Goal: Task Accomplishment & Management: Complete application form

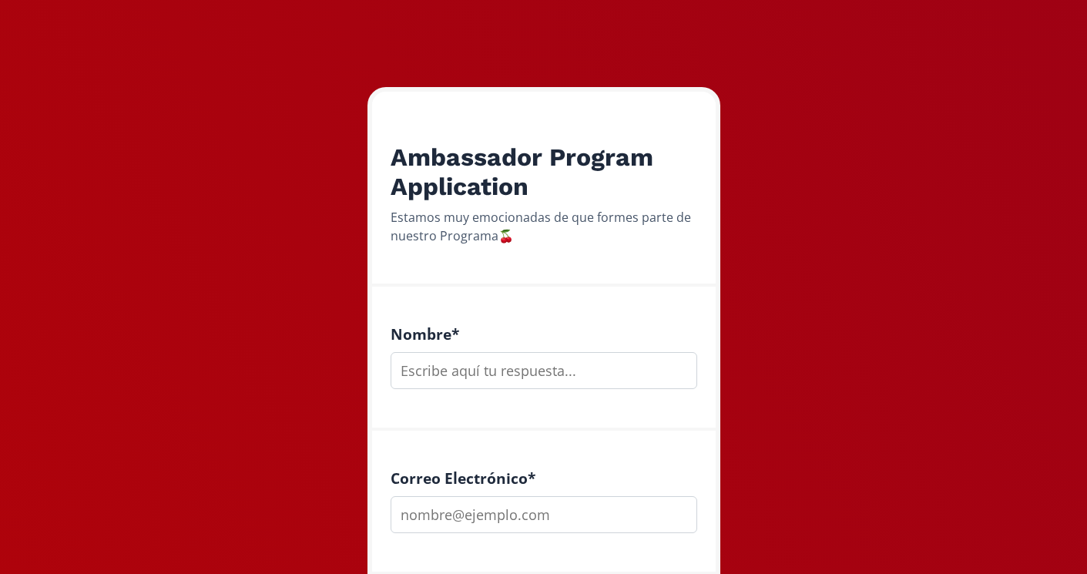
scroll to position [186, 0]
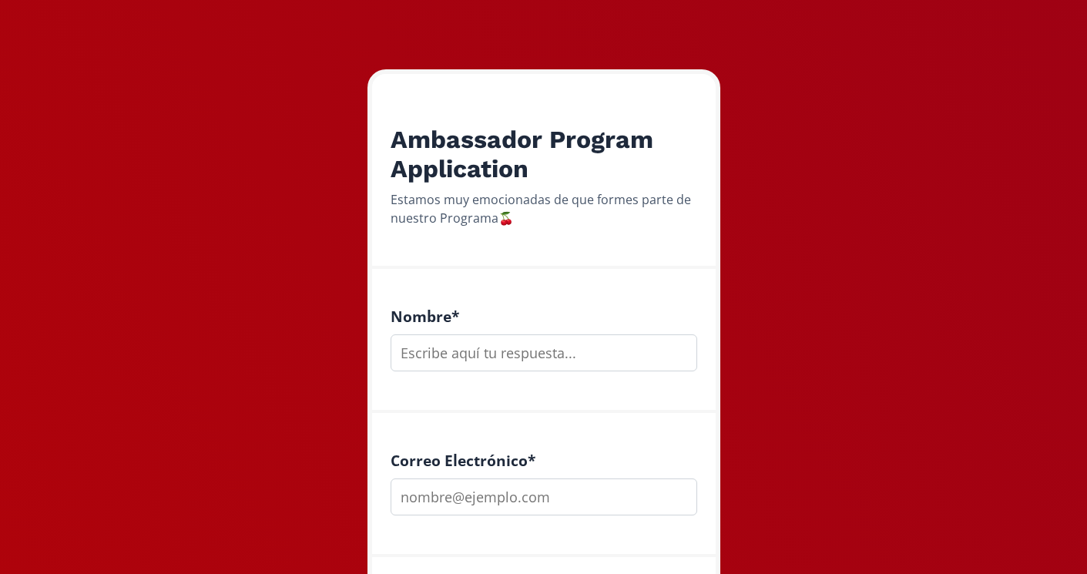
click at [571, 350] on input "text" at bounding box center [543, 352] width 307 height 37
type input "Daniella"
click at [528, 506] on input "email" at bounding box center [543, 496] width 307 height 37
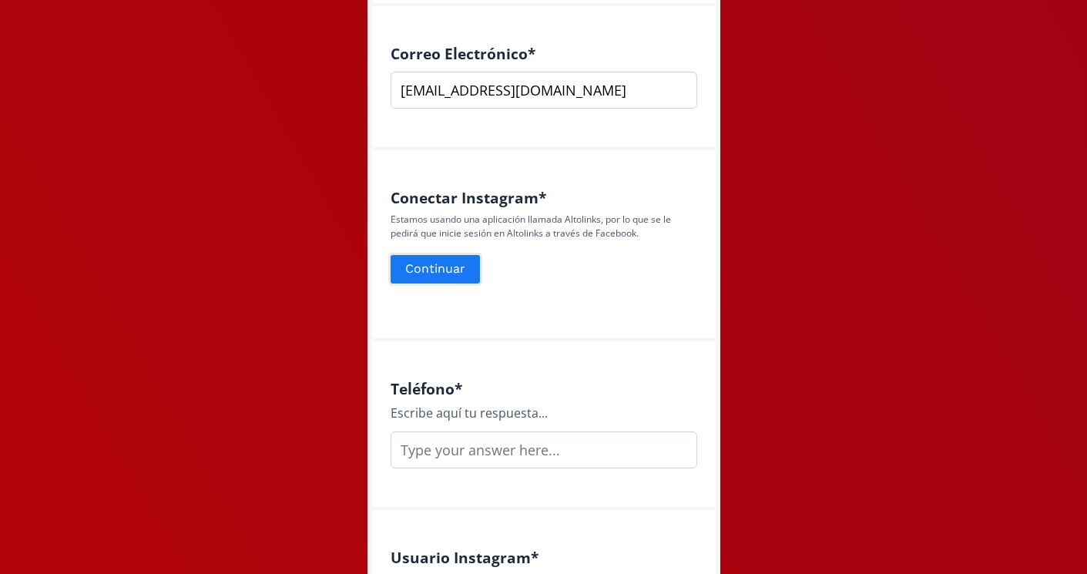
scroll to position [597, 0]
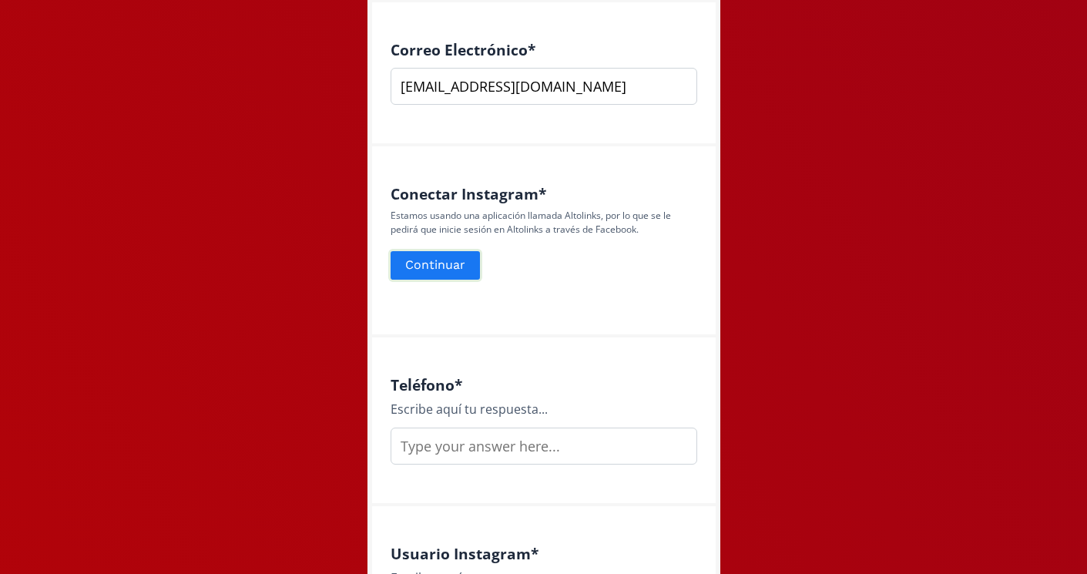
type input "[EMAIL_ADDRESS][DOMAIN_NAME]"
click at [436, 264] on button "Continuar" at bounding box center [435, 265] width 94 height 33
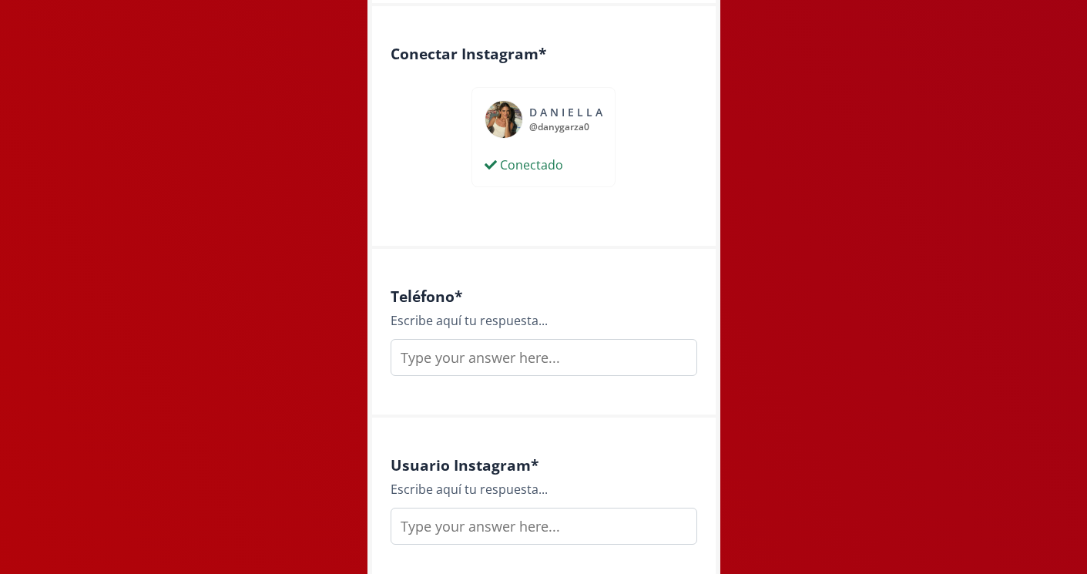
scroll to position [735, 0]
click at [585, 352] on input "text" at bounding box center [543, 359] width 307 height 37
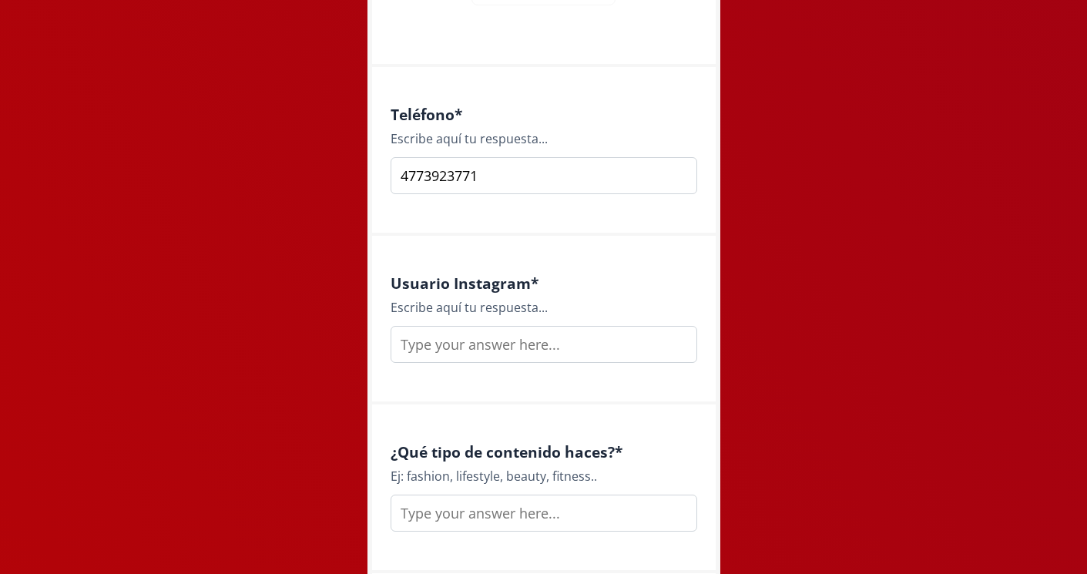
scroll to position [921, 0]
type input "4773923771"
click at [569, 343] on input "text" at bounding box center [543, 341] width 307 height 37
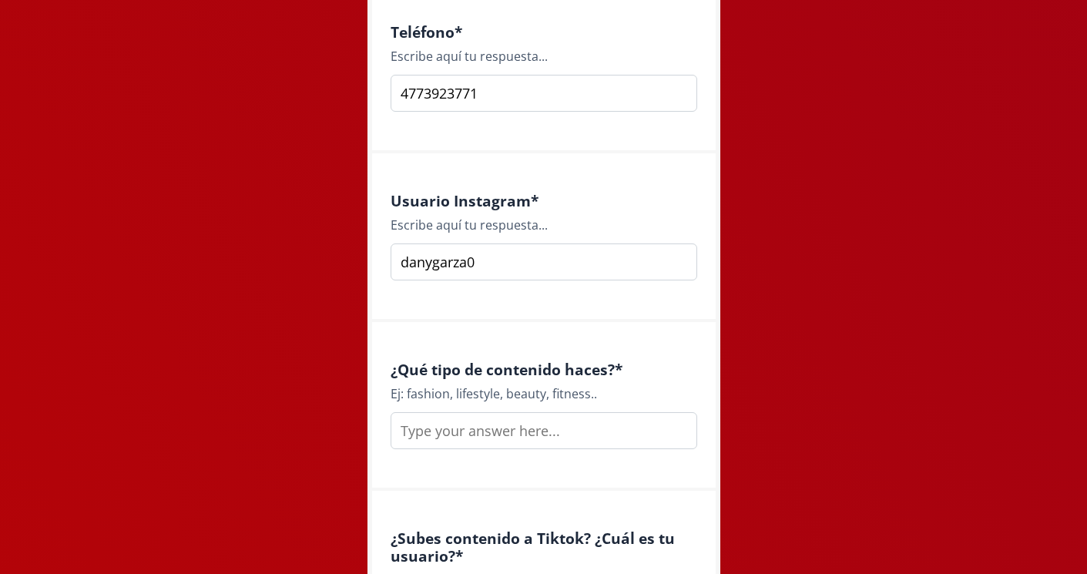
scroll to position [1004, 0]
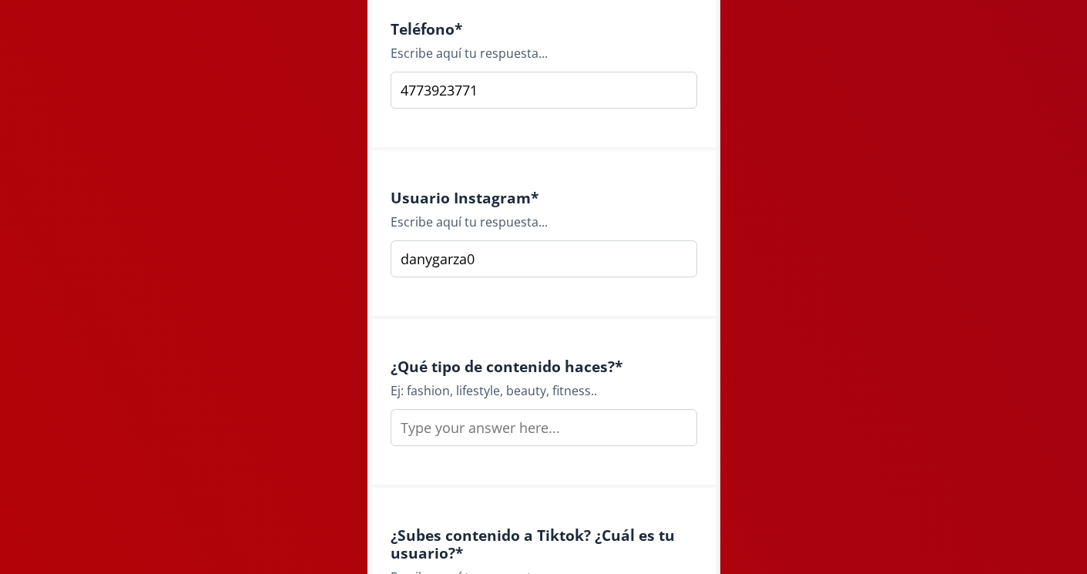
type input "danygarza0"
click at [485, 431] on input "text" at bounding box center [543, 427] width 307 height 37
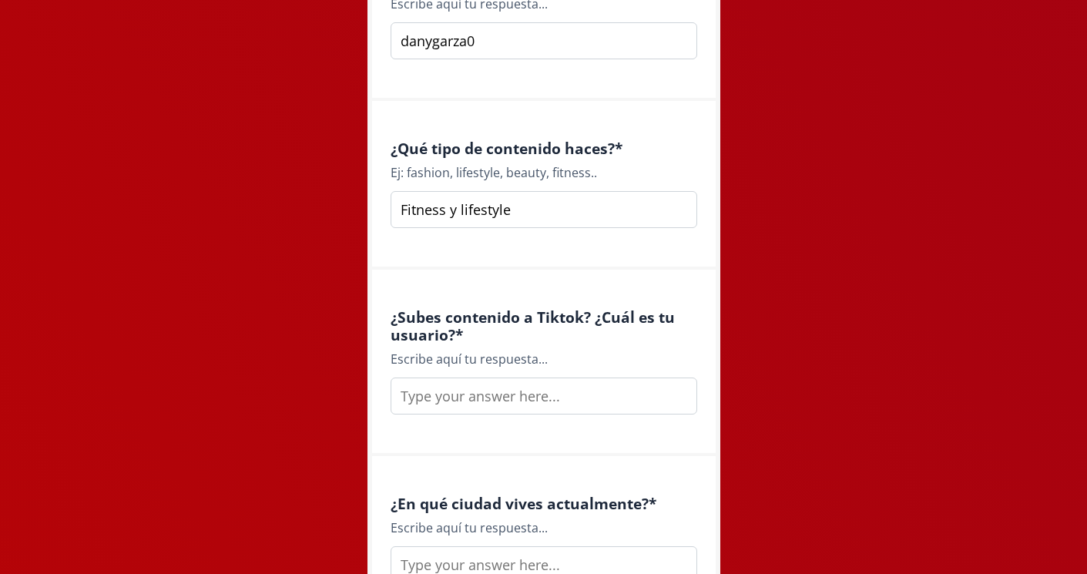
scroll to position [1224, 0]
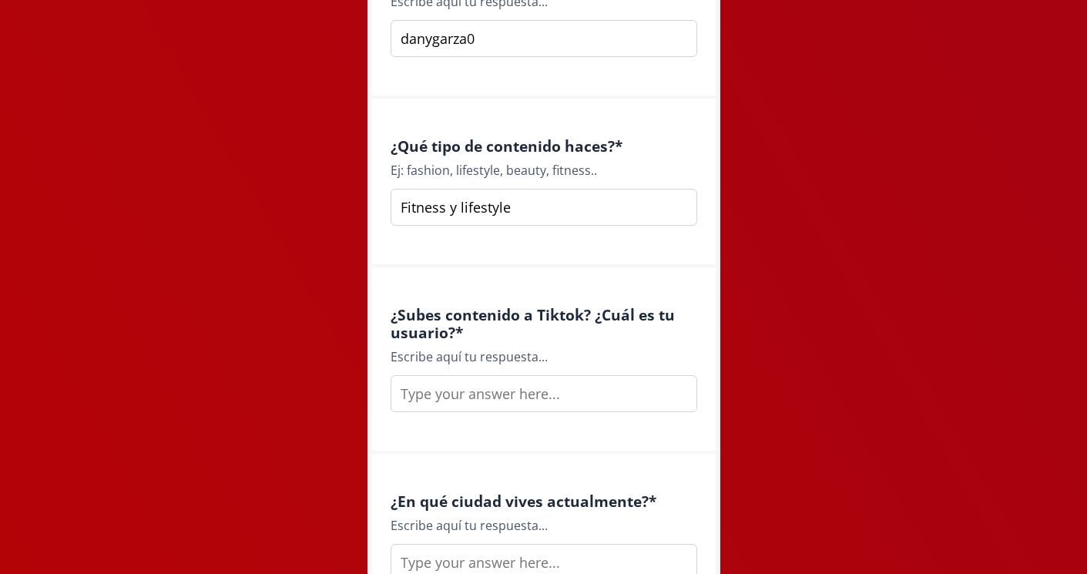
type input "Fitness y lifestyle"
click at [501, 403] on input "text" at bounding box center [543, 393] width 307 height 37
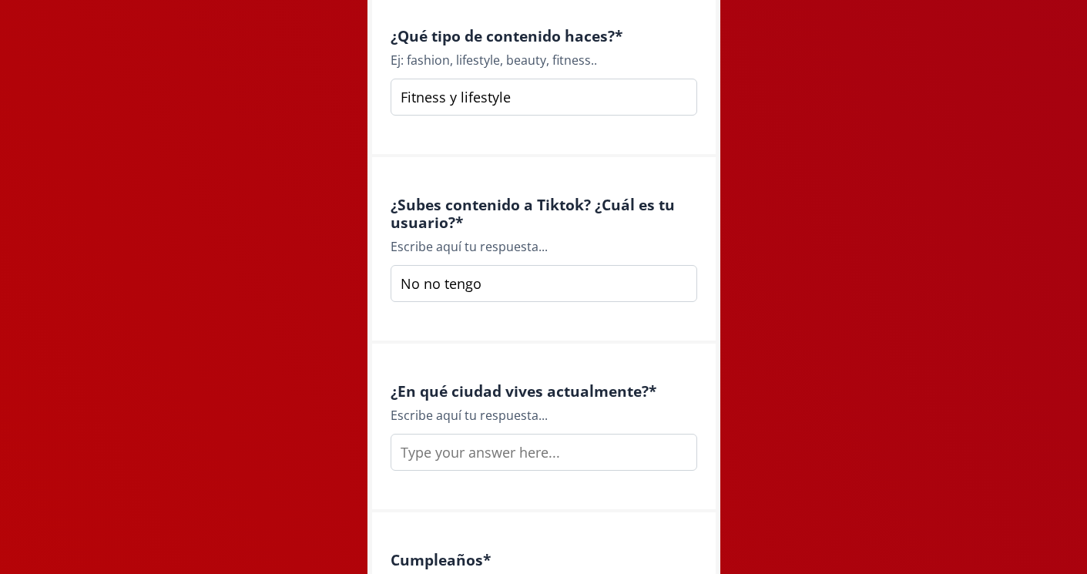
scroll to position [1342, 0]
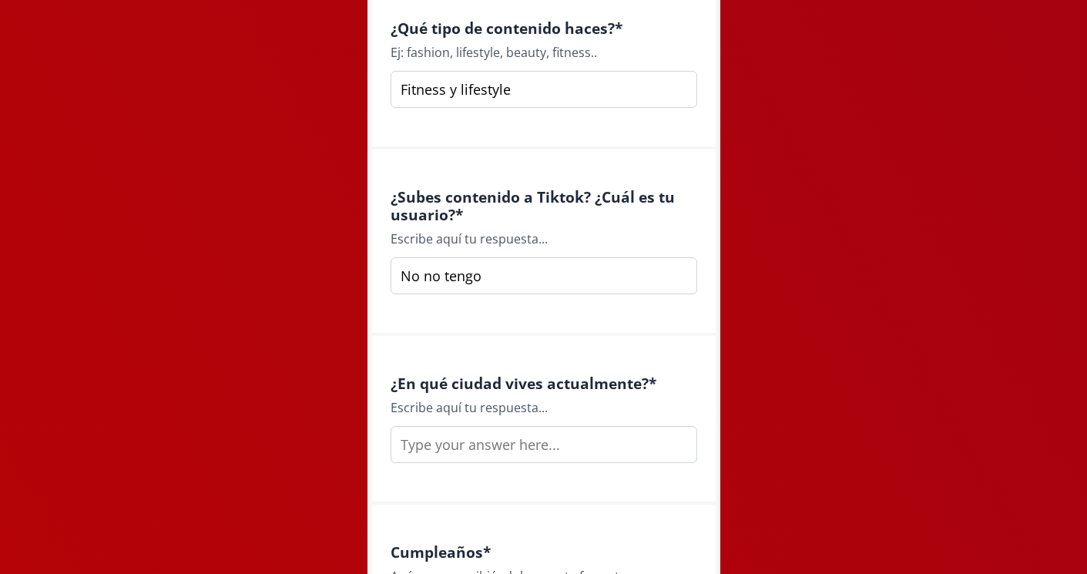
type input "No no tengo"
click at [558, 457] on input "text" at bounding box center [543, 444] width 307 height 37
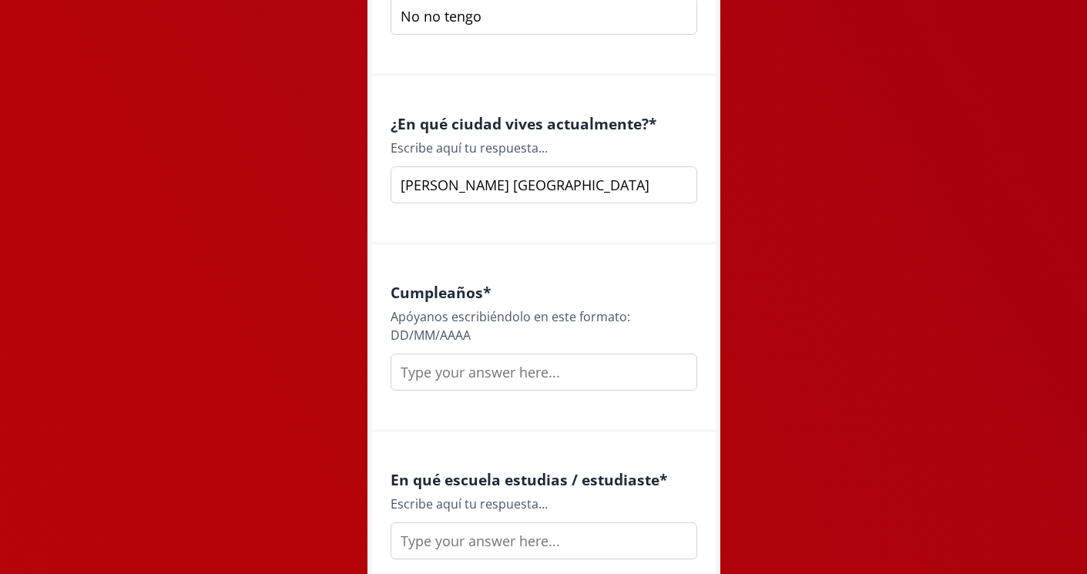
scroll to position [1754, 0]
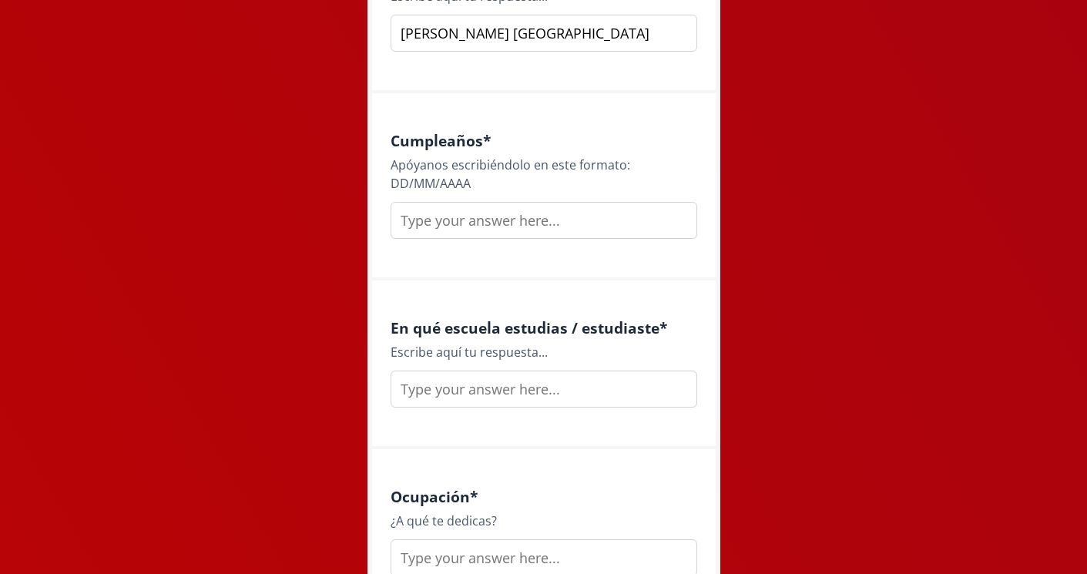
type input "[PERSON_NAME] [GEOGRAPHIC_DATA]"
click at [622, 213] on input "text" at bounding box center [543, 220] width 307 height 37
type input "22091997"
click at [516, 389] on input "text" at bounding box center [543, 388] width 307 height 37
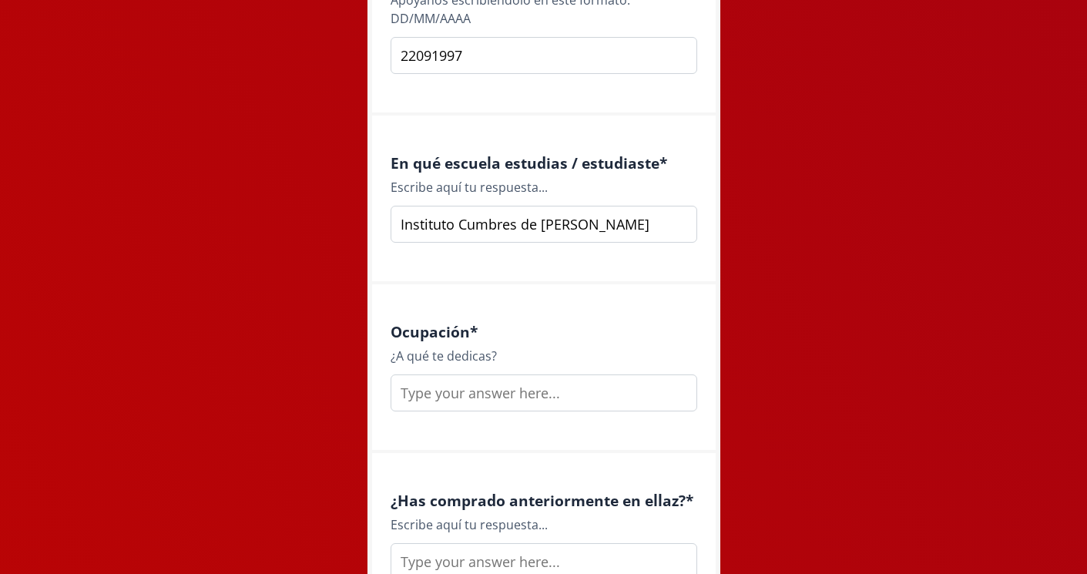
scroll to position [1930, 0]
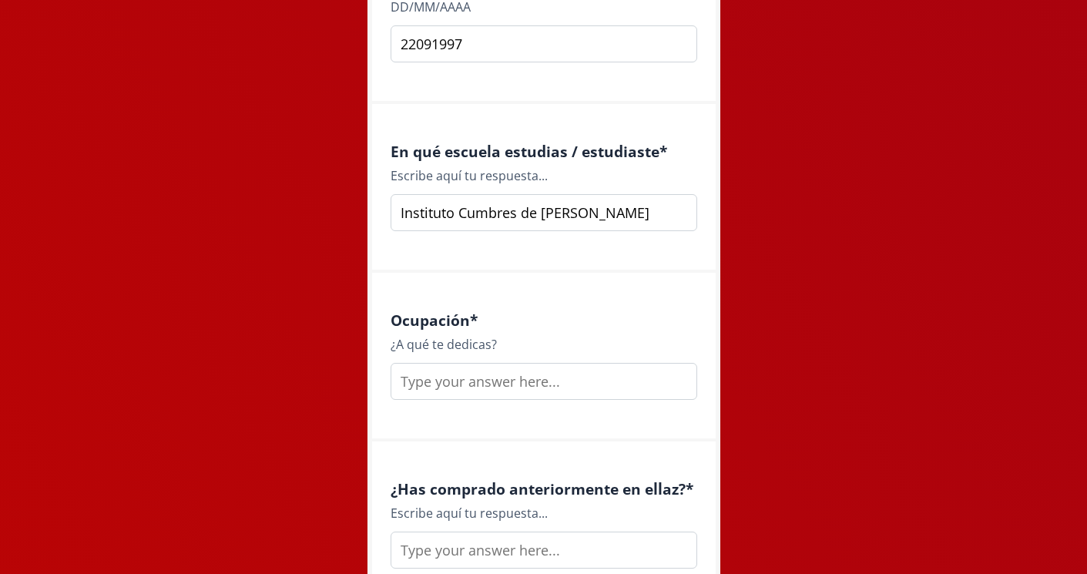
type input "Instituto Cumbres de [PERSON_NAME]"
click at [494, 386] on input "text" at bounding box center [543, 381] width 307 height 37
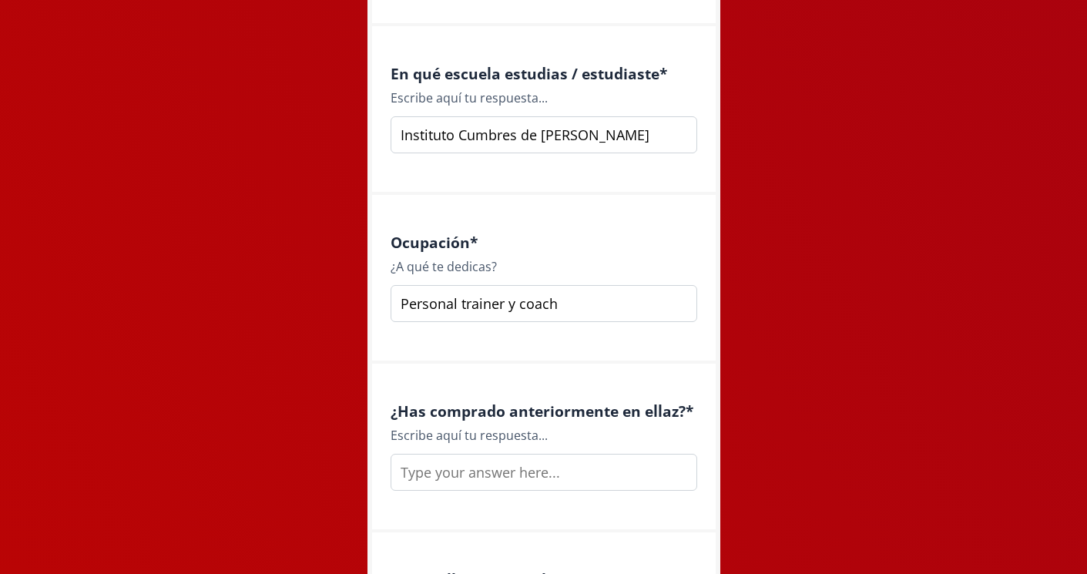
type input "Personal trainer y coach"
click at [430, 471] on input "text" at bounding box center [543, 472] width 307 height 37
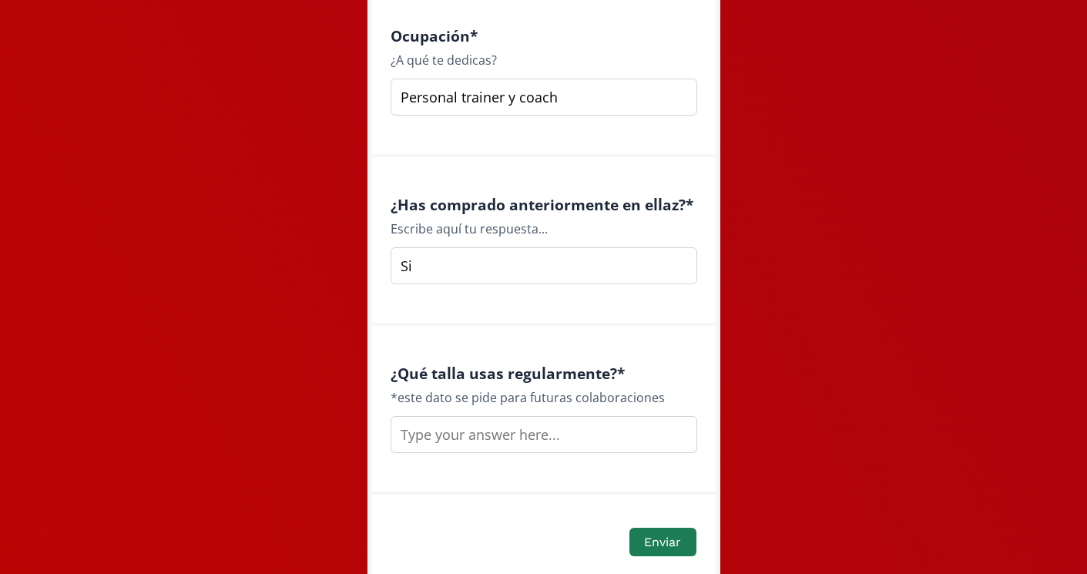
scroll to position [2219, 0]
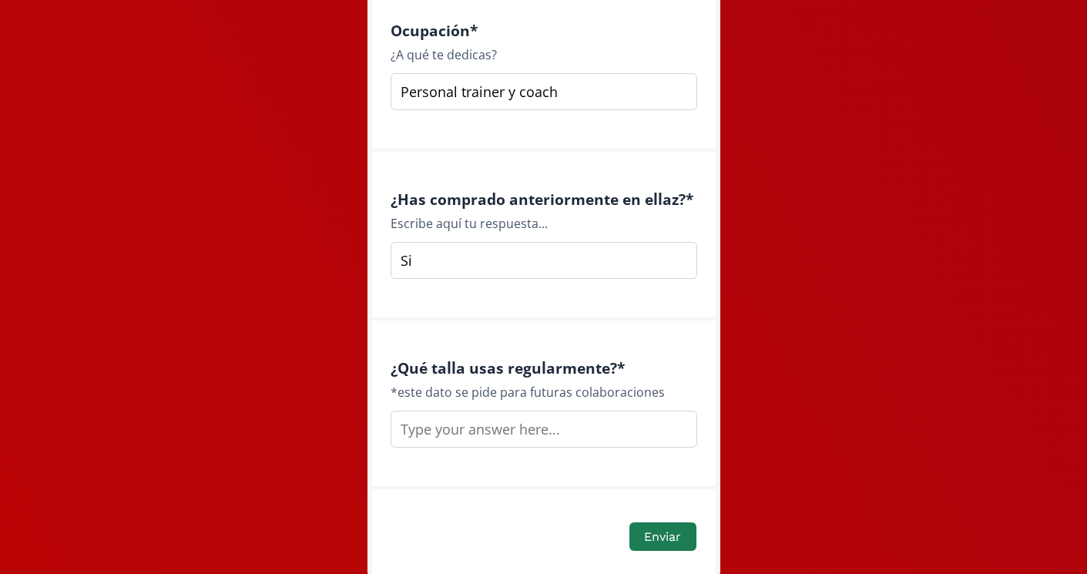
type input "Si"
click at [479, 436] on input "text" at bounding box center [543, 428] width 307 height 37
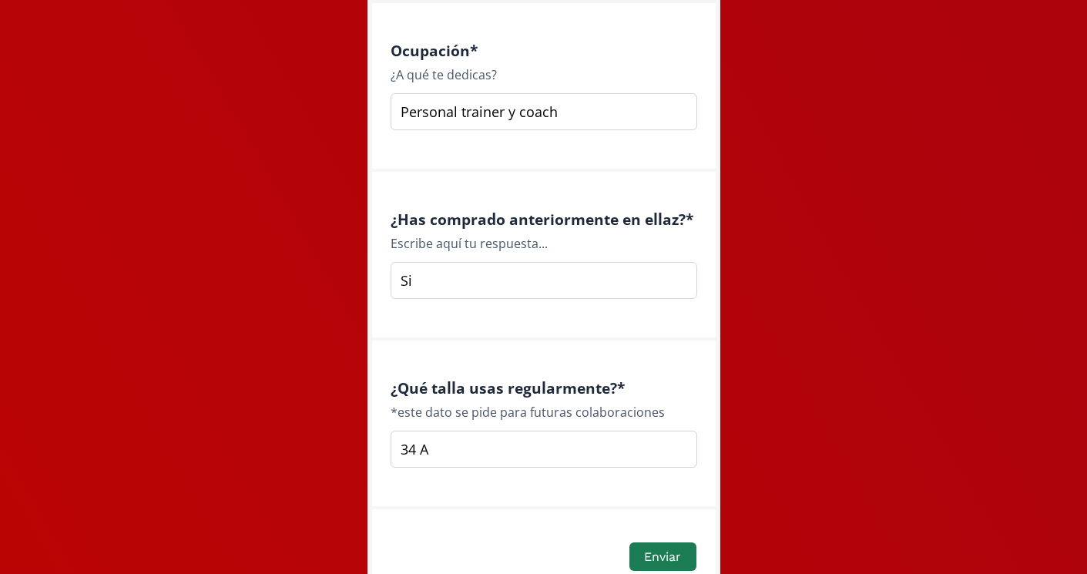
scroll to position [2288, 0]
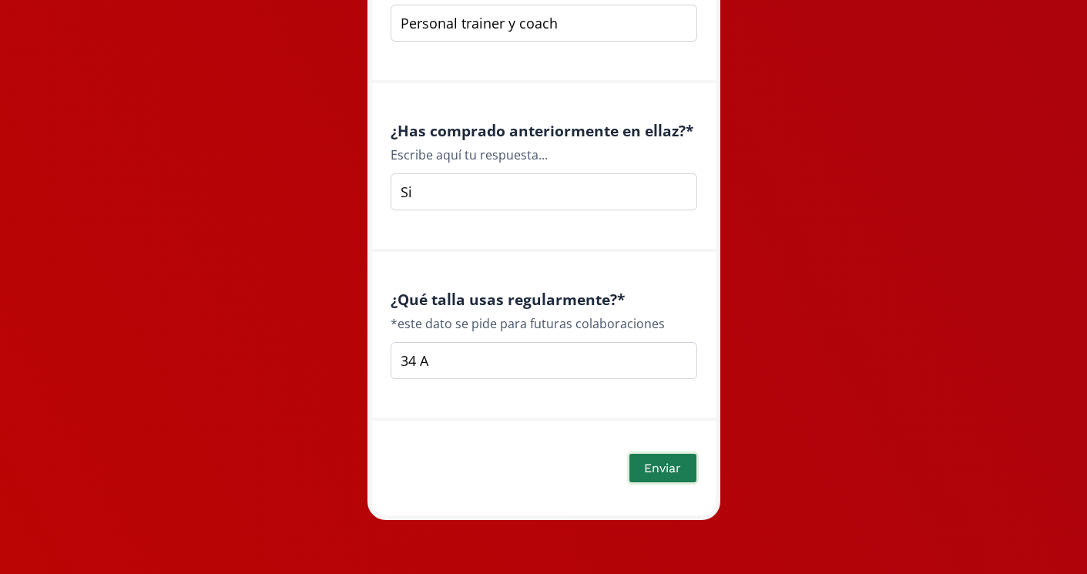
type input "34 A"
click at [666, 466] on button "Enviar" at bounding box center [662, 467] width 71 height 33
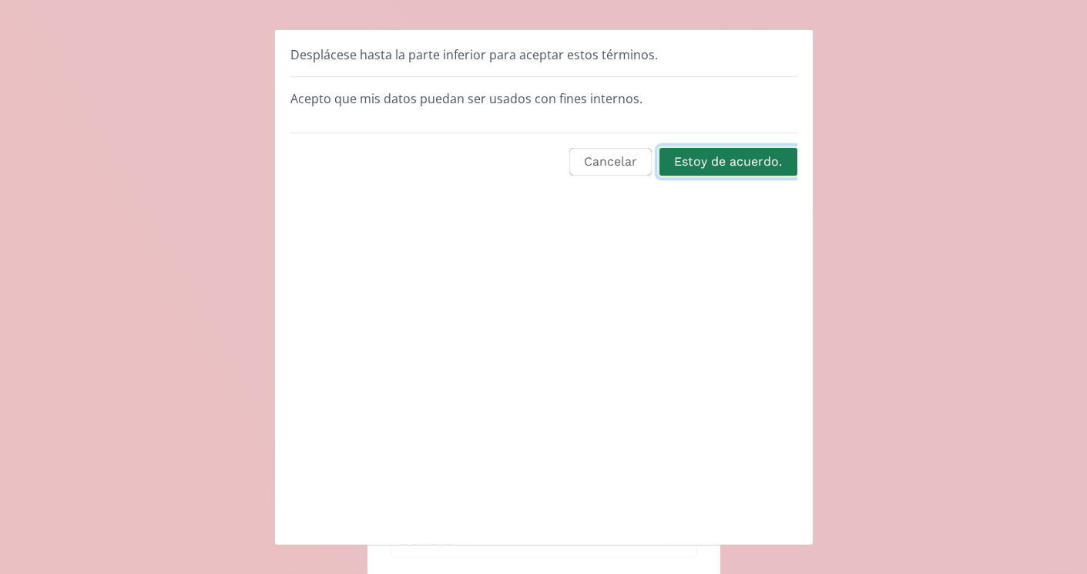
click at [713, 163] on button "Estoy de acuerdo." at bounding box center [728, 161] width 142 height 33
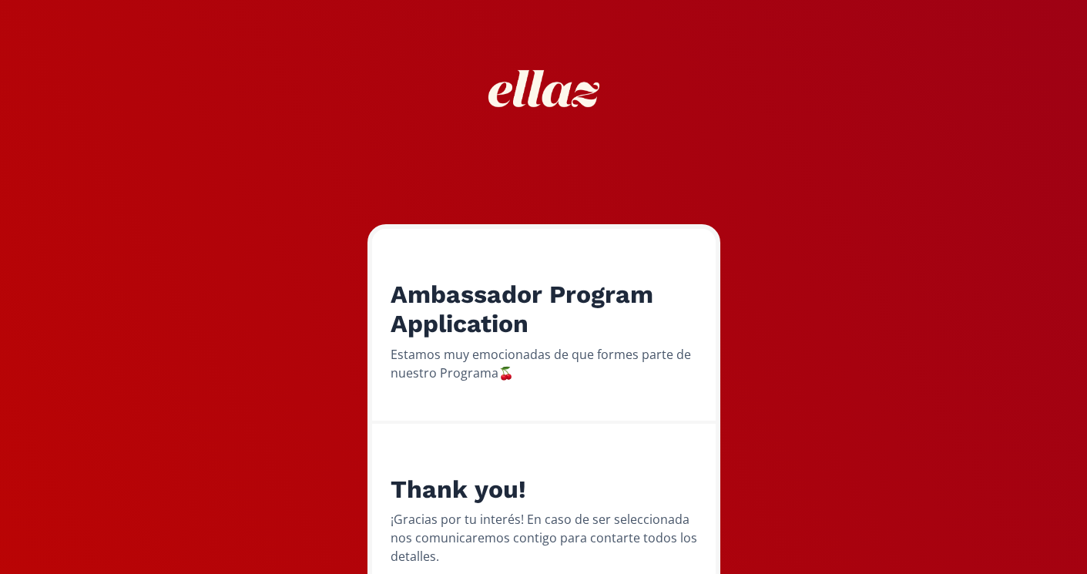
scroll to position [145, 0]
